Goal: Task Accomplishment & Management: Complete application form

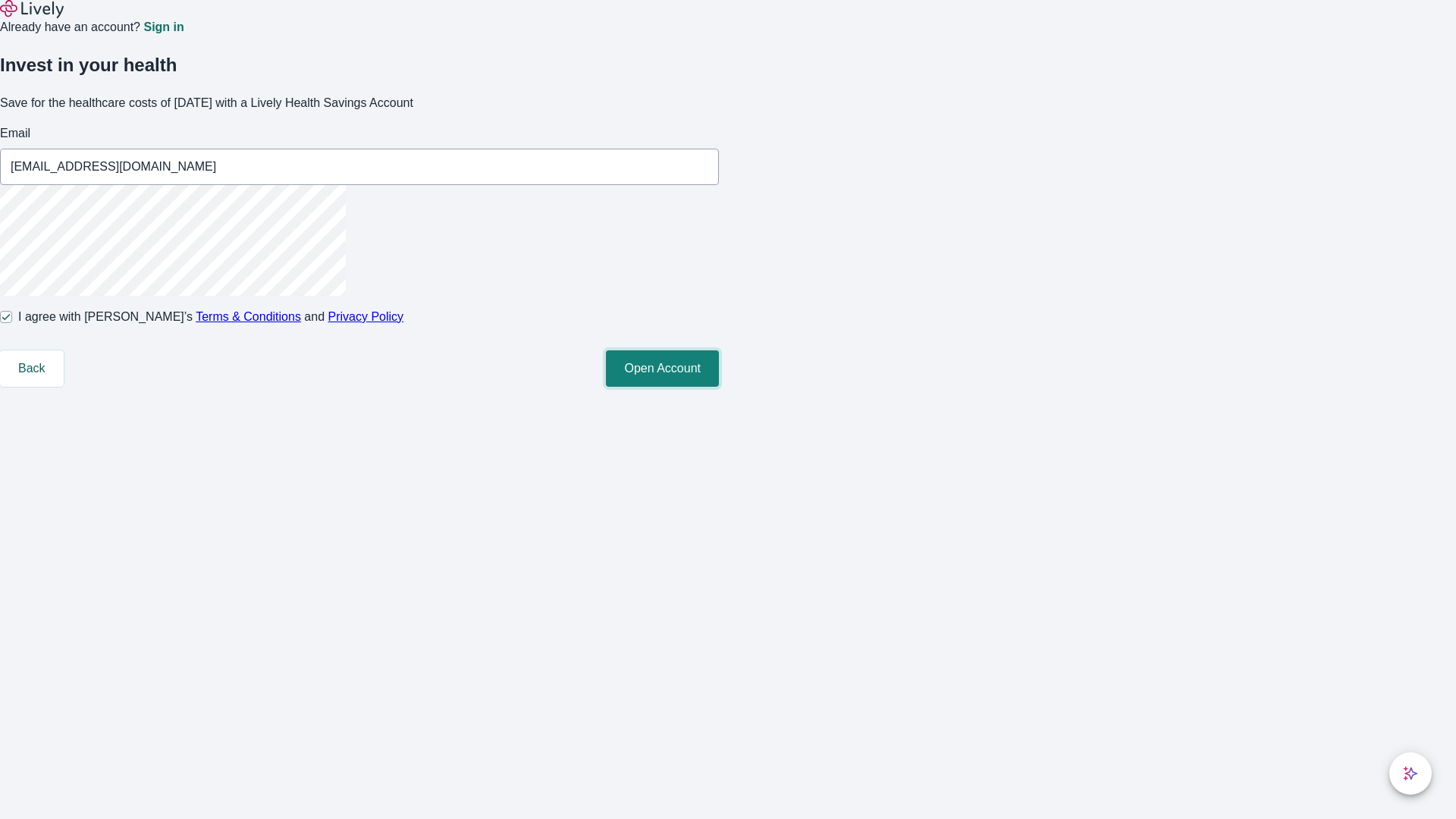
click at [719, 387] on button "Open Account" at bounding box center [662, 368] width 113 height 37
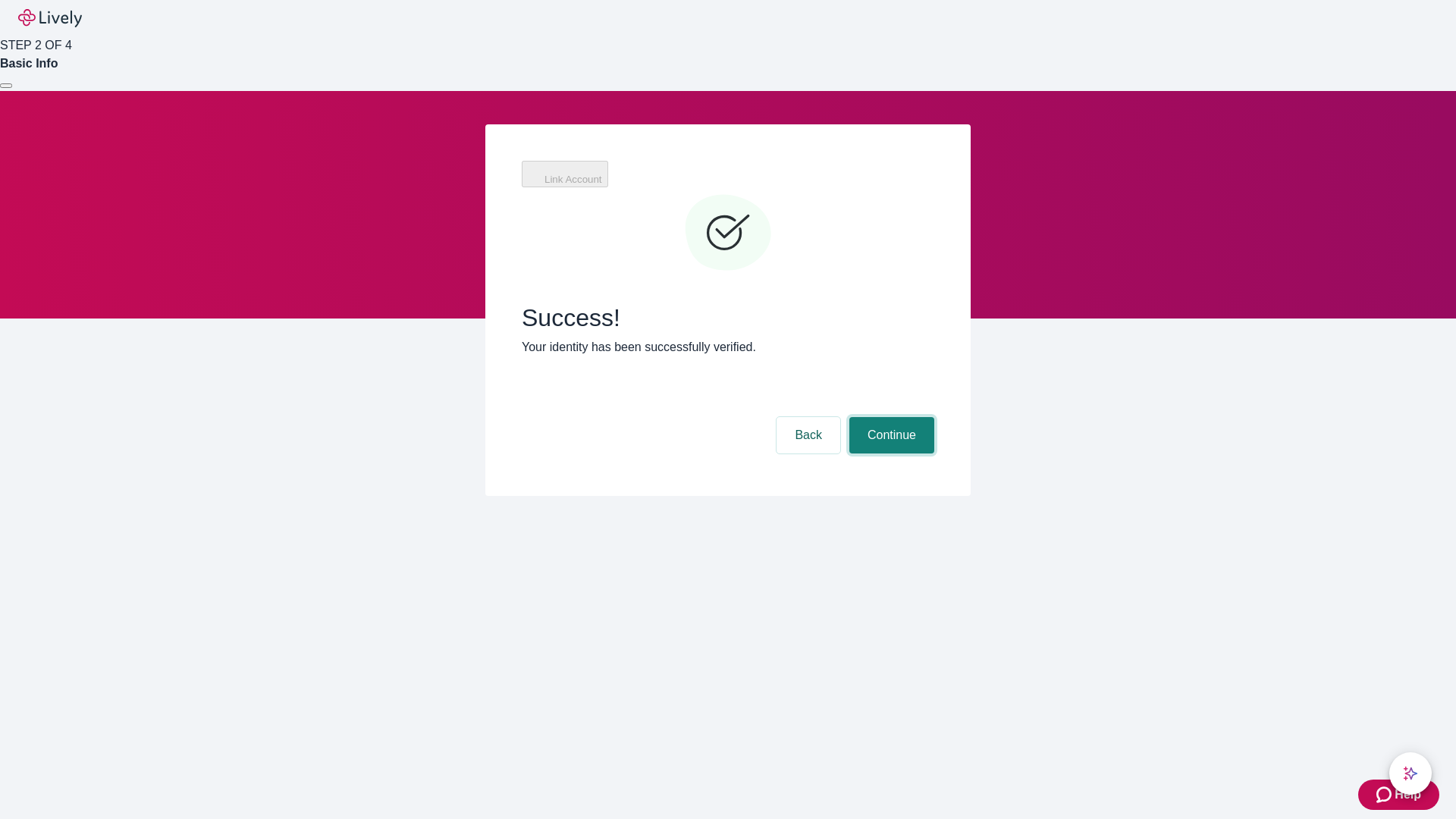
click at [890, 417] on button "Continue" at bounding box center [891, 435] width 85 height 37
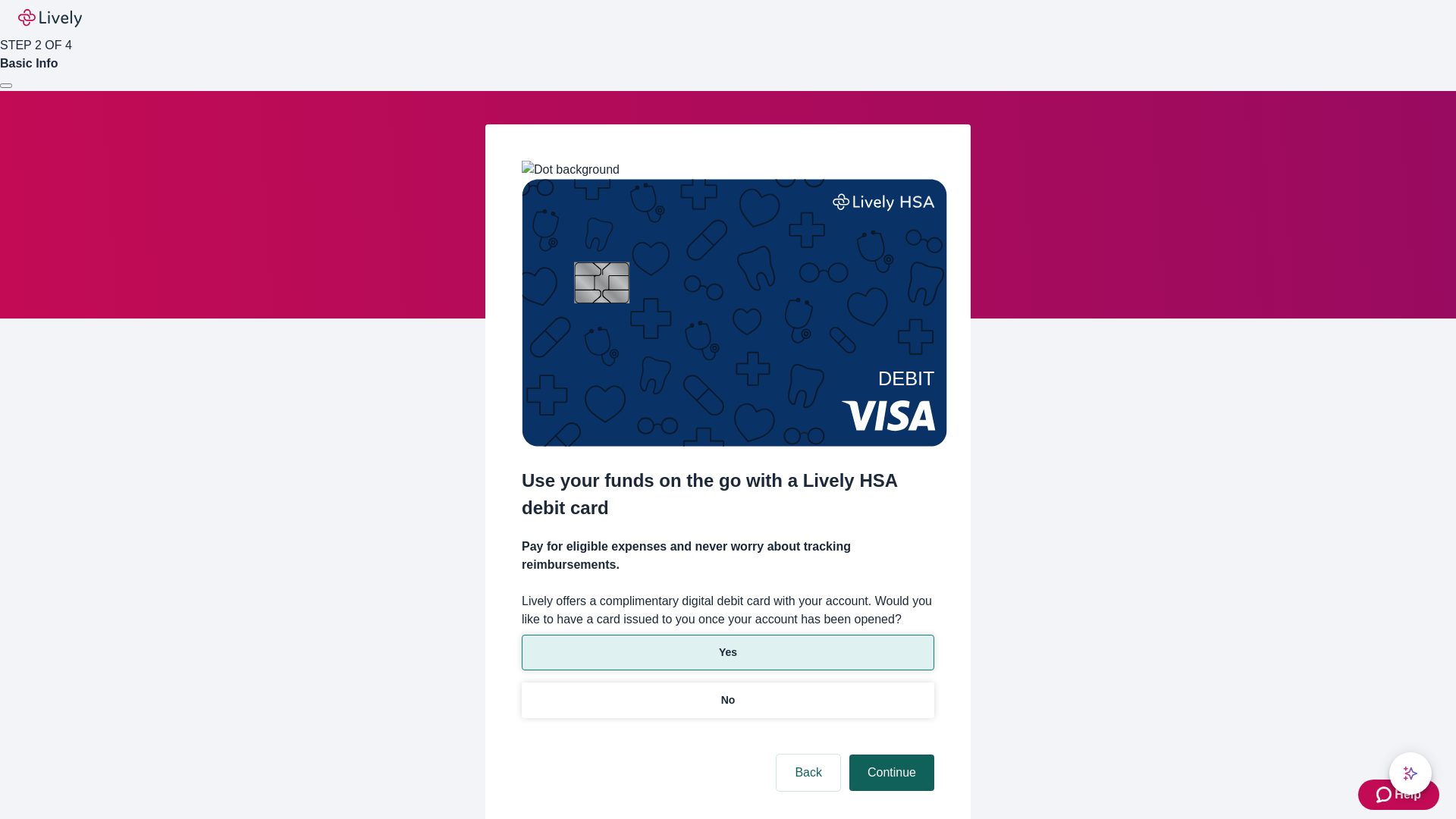
click at [727, 644] on p "Yes" at bounding box center [728, 653] width 18 height 16
click at [890, 755] on button "Continue" at bounding box center [891, 772] width 85 height 37
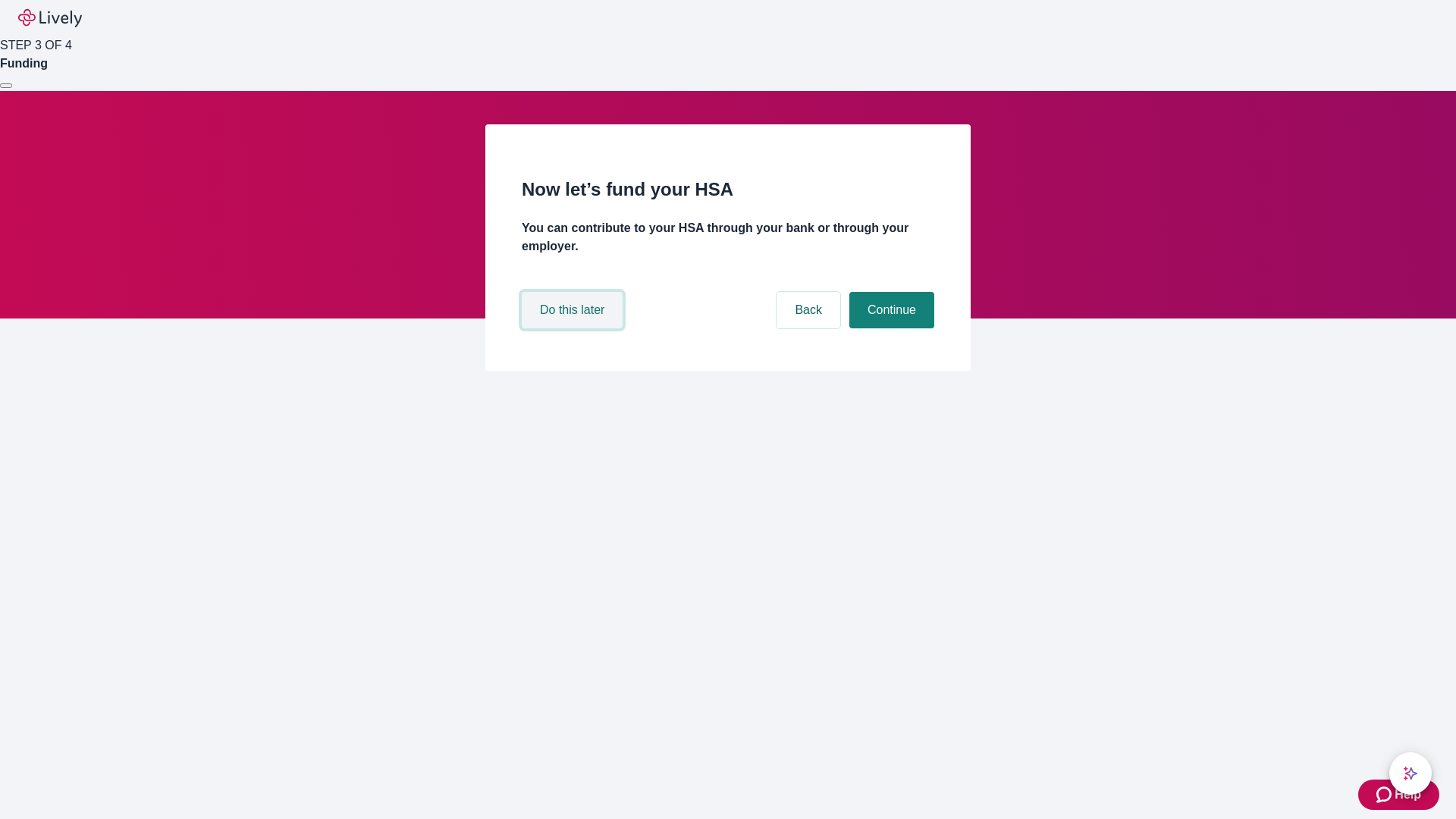
click at [574, 328] on button "Do this later" at bounding box center [572, 310] width 101 height 37
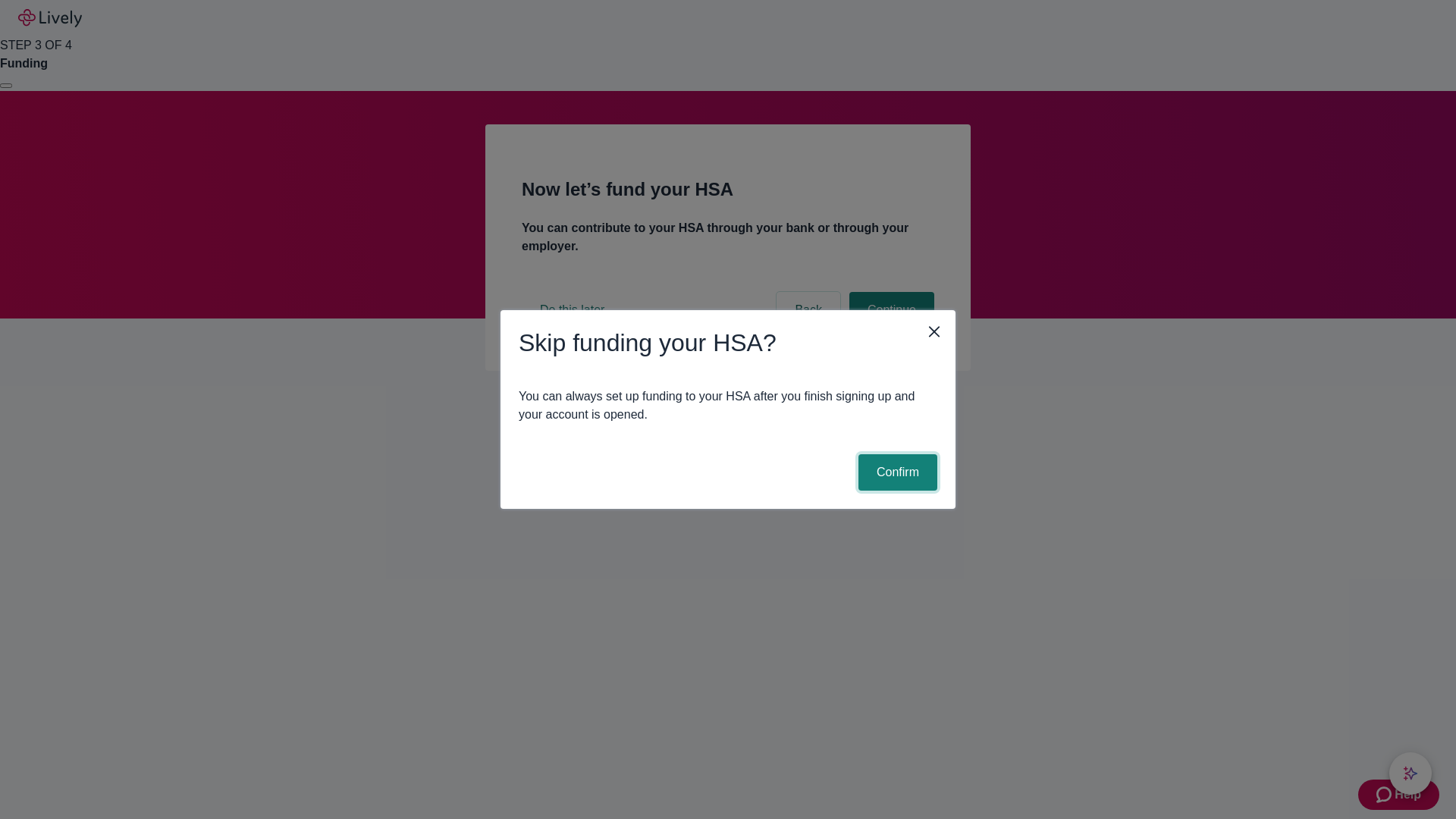
click at [895, 473] on button "Confirm" at bounding box center [898, 472] width 79 height 37
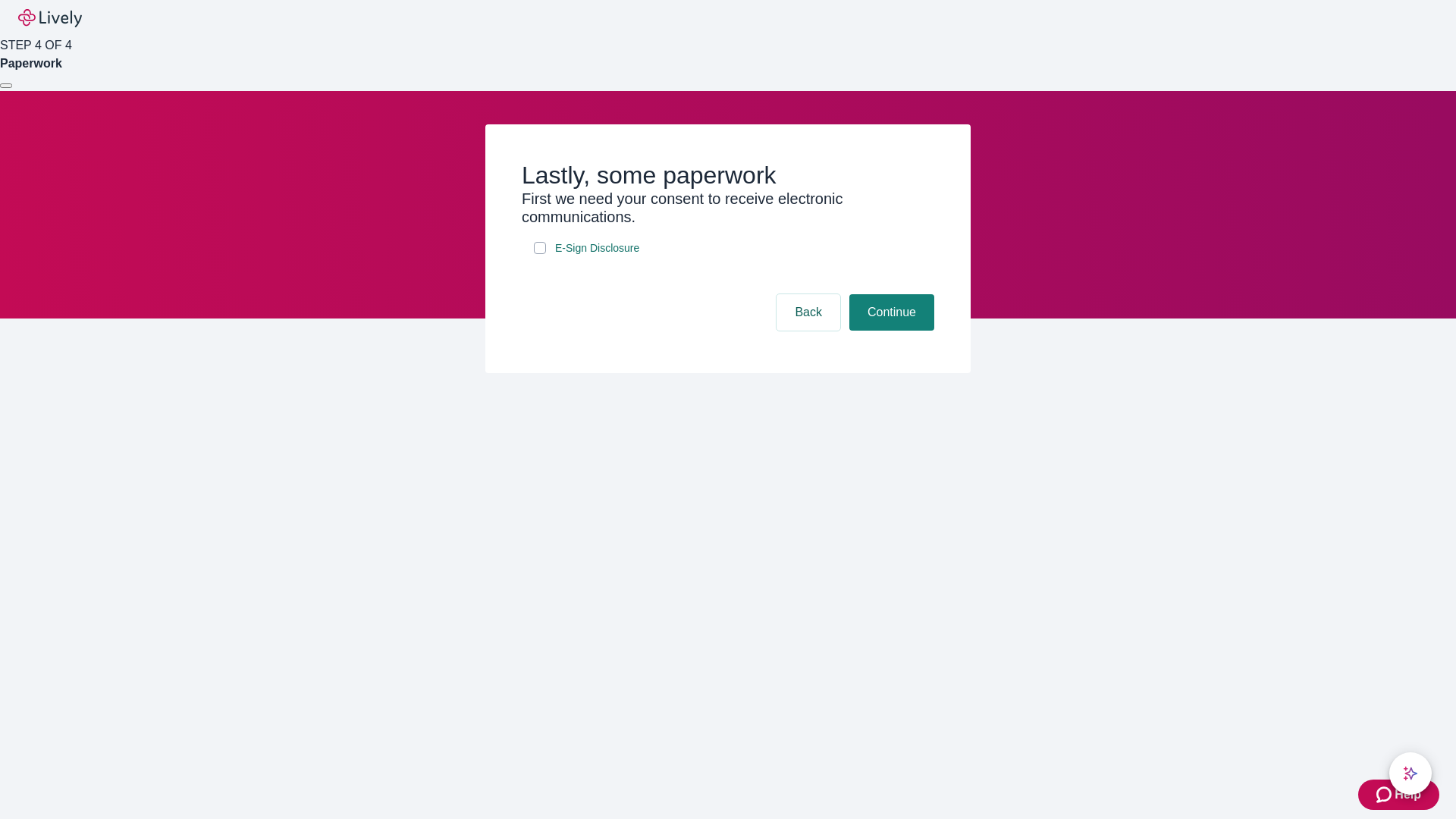
click at [540, 254] on input "E-Sign Disclosure" at bounding box center [540, 248] width 13 height 13
checkbox input "true"
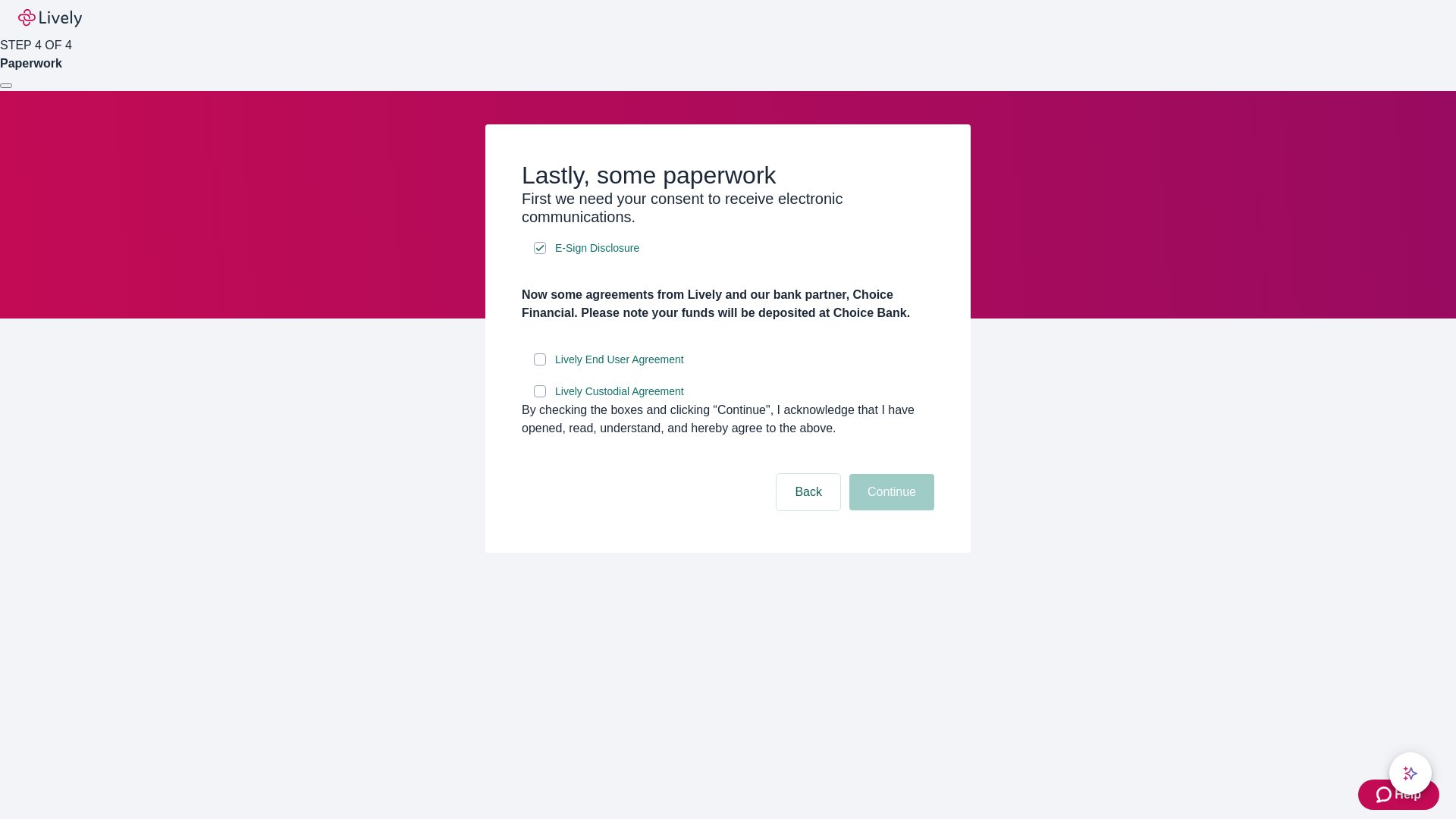
click at [540, 365] on input "Lively End User Agreement" at bounding box center [540, 360] width 13 height 13
checkbox input "true"
click at [540, 397] on input "Lively Custodial Agreement" at bounding box center [540, 391] width 13 height 13
checkbox input "true"
click at [890, 510] on button "Continue" at bounding box center [891, 491] width 85 height 37
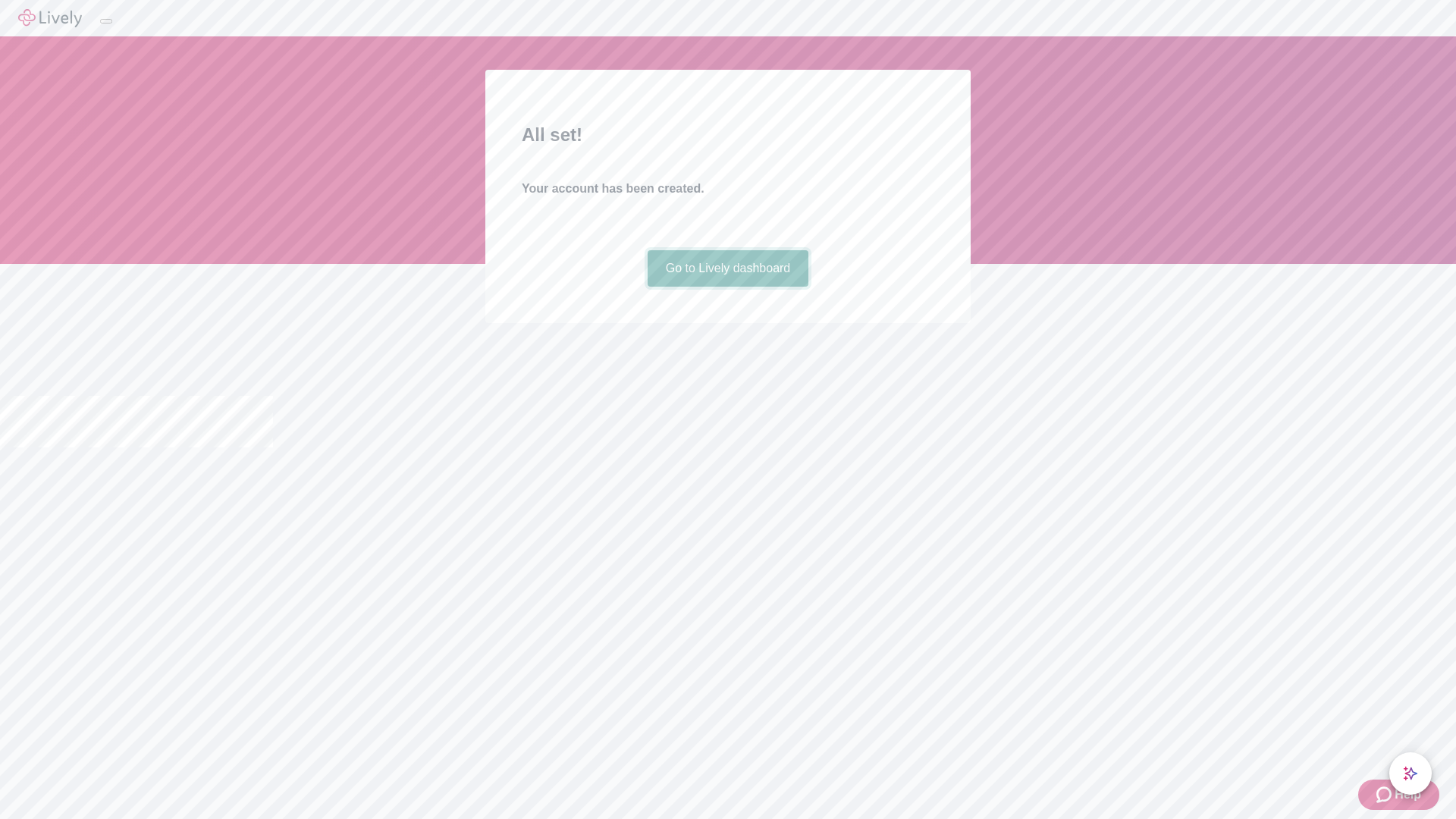
click at [727, 286] on link "Go to Lively dashboard" at bounding box center [728, 269] width 161 height 37
